Goal: Information Seeking & Learning: Learn about a topic

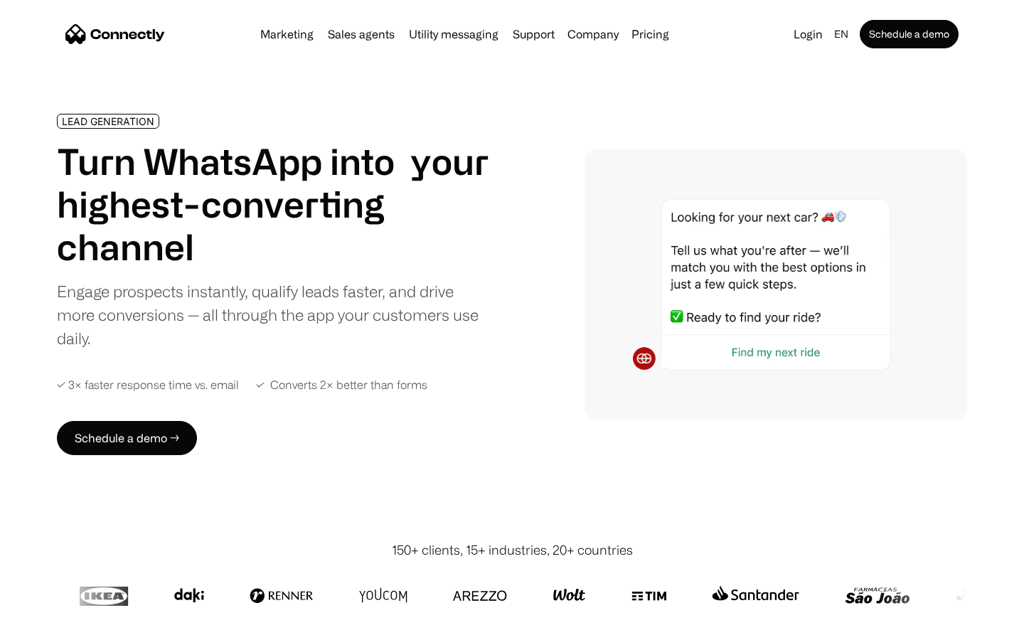
scroll to position [4788, 0]
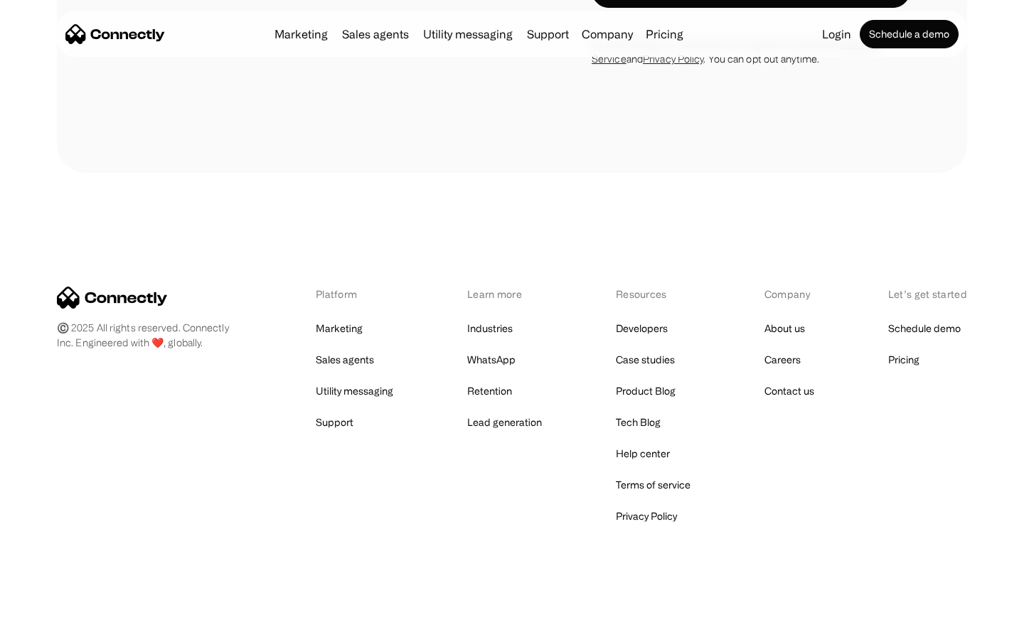
scroll to position [1554, 0]
